Goal: Navigation & Orientation: Find specific page/section

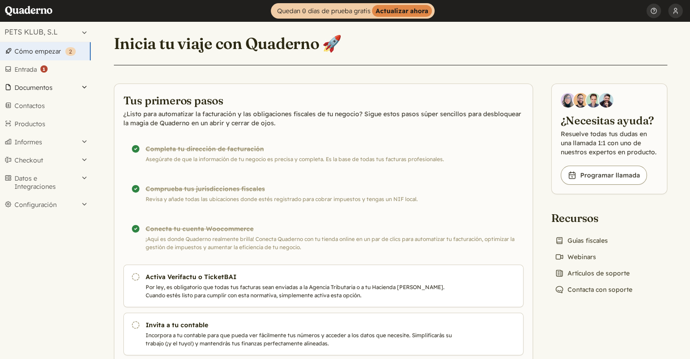
click at [80, 86] on button "Documentos" at bounding box center [45, 87] width 91 height 18
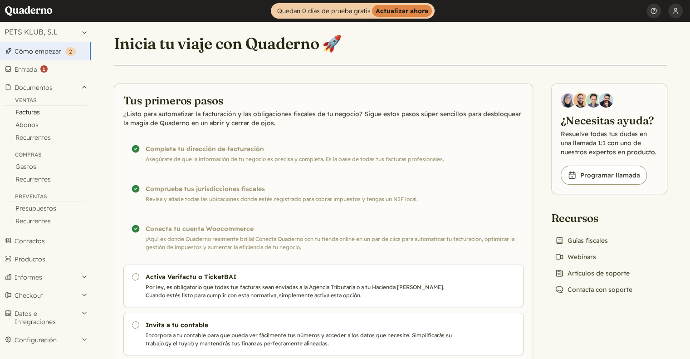
click at [36, 114] on link "Facturas" at bounding box center [45, 112] width 91 height 13
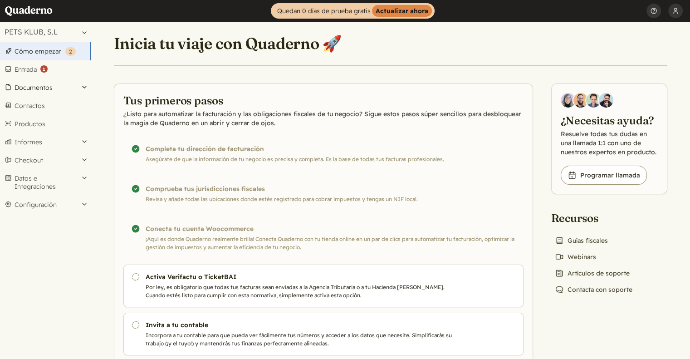
click at [83, 87] on button "Documentos" at bounding box center [45, 87] width 91 height 18
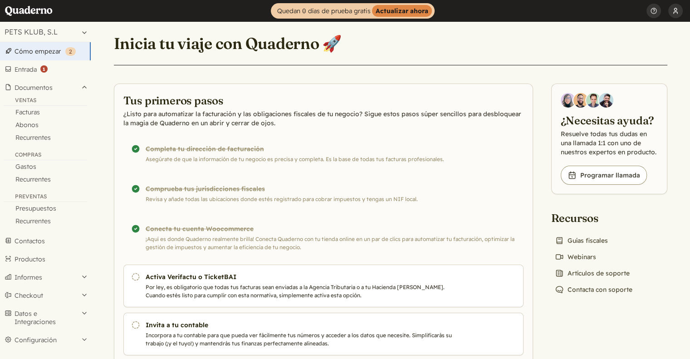
click at [679, 16] on button "[PERSON_NAME]" at bounding box center [675, 11] width 15 height 22
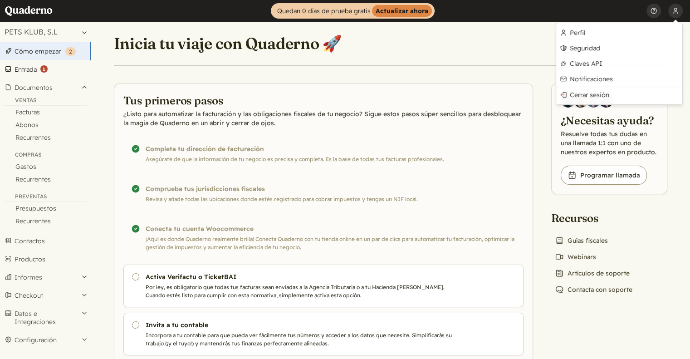
click at [28, 67] on link "Entrada ( 1 )" at bounding box center [45, 69] width 91 height 18
